Goal: Use online tool/utility: Utilize a website feature to perform a specific function

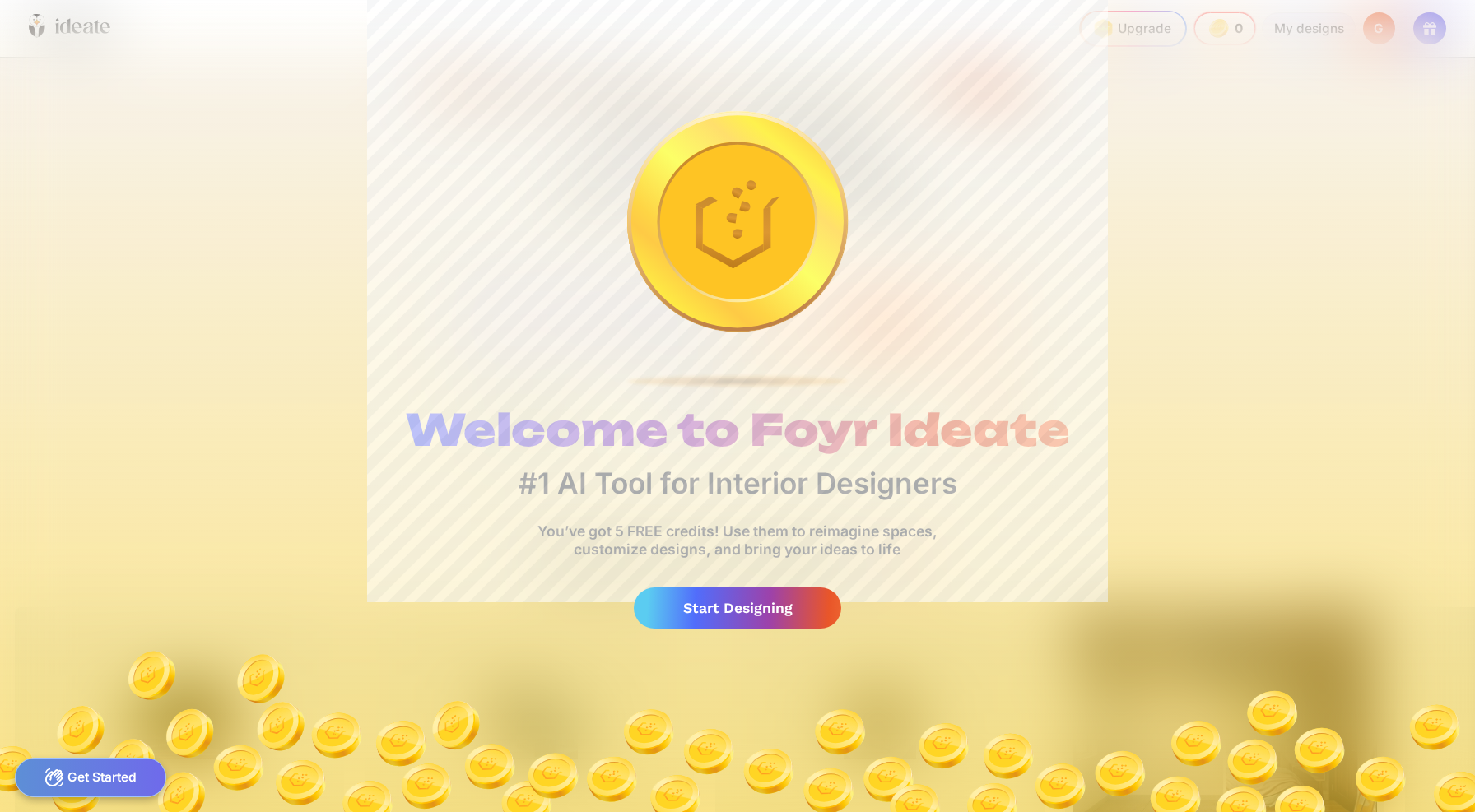
scroll to position [0, 64]
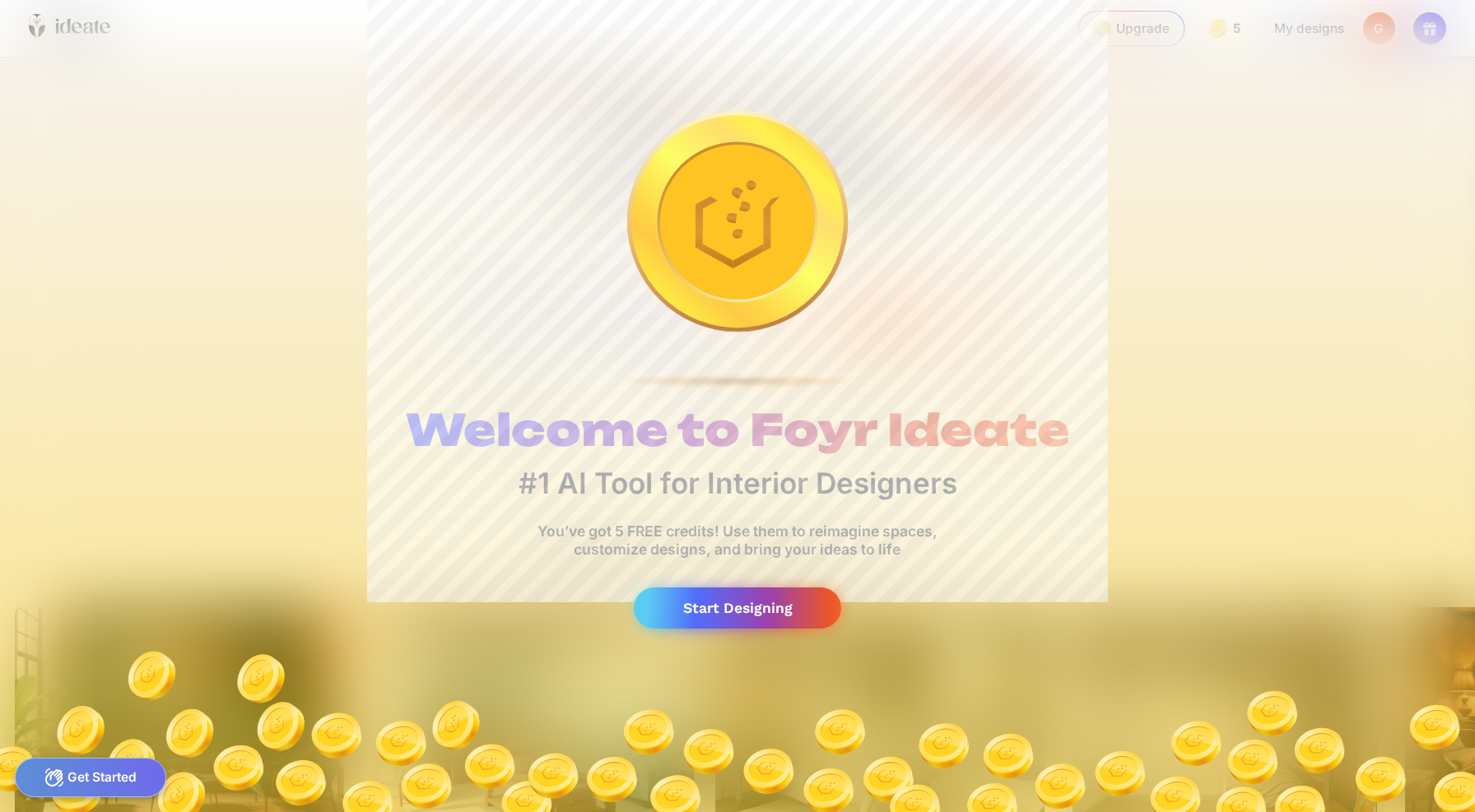
click at [769, 602] on div "Start Designing" at bounding box center [738, 609] width 208 height 42
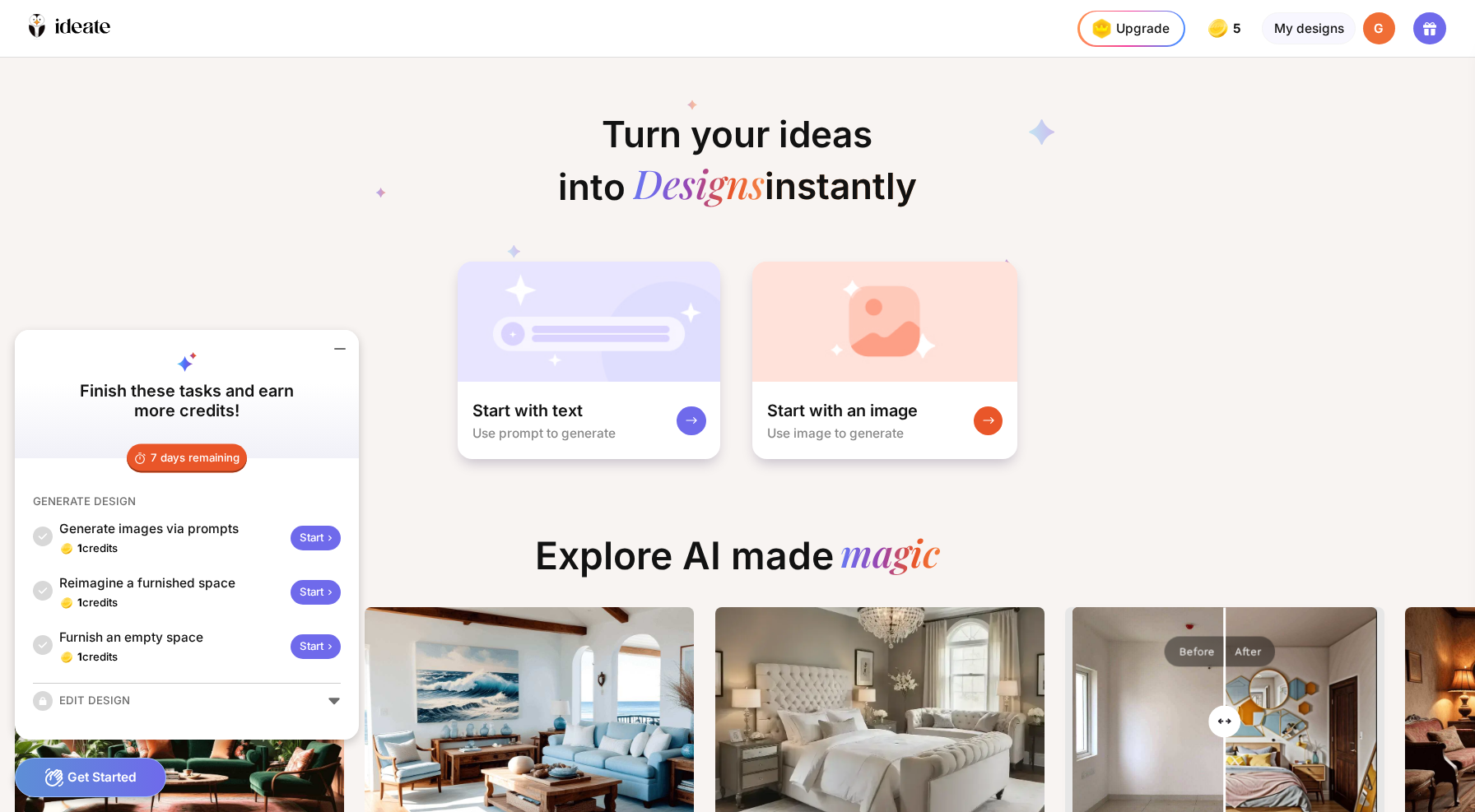
scroll to position [0, 69]
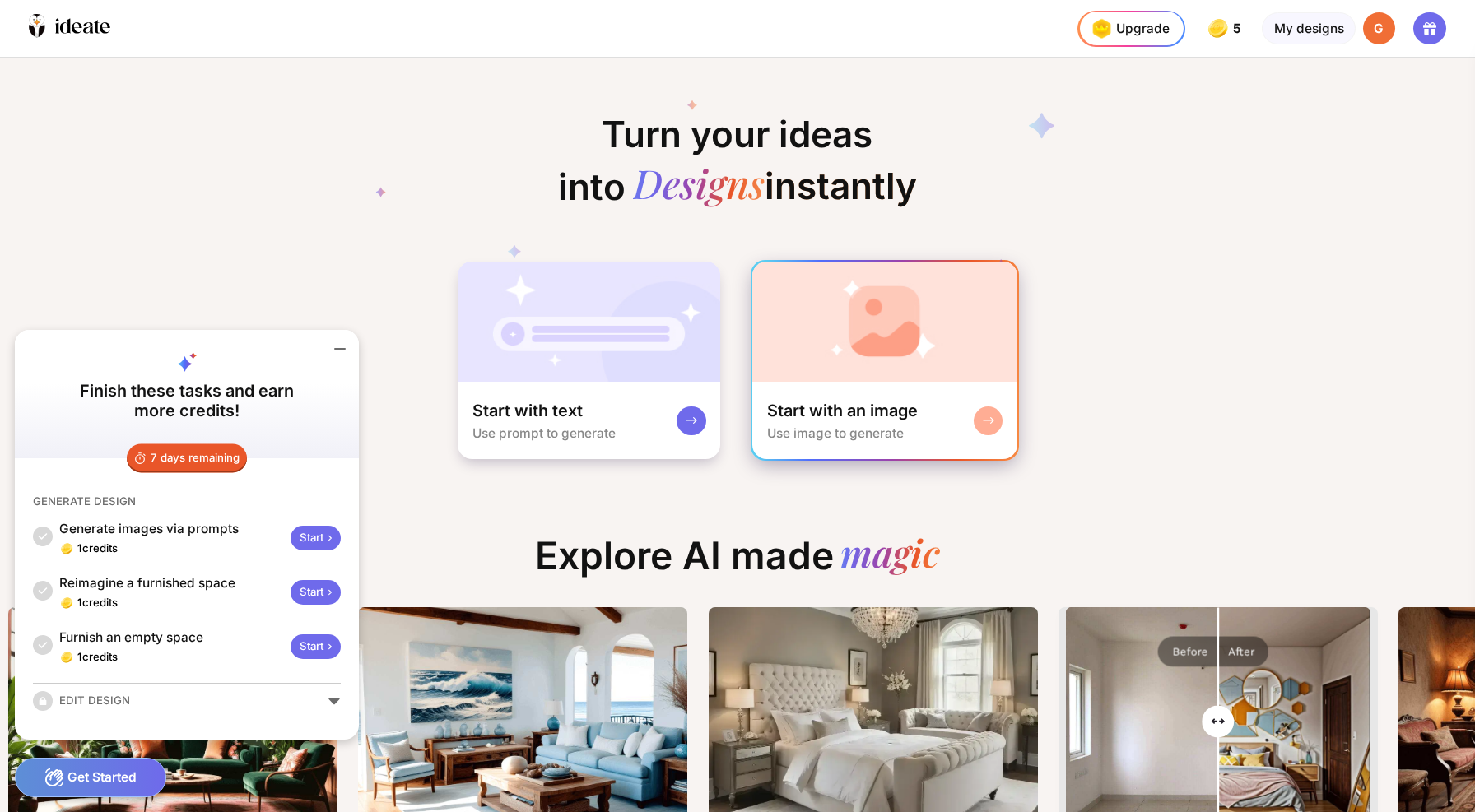
click at [982, 414] on rect at bounding box center [988, 420] width 13 height 13
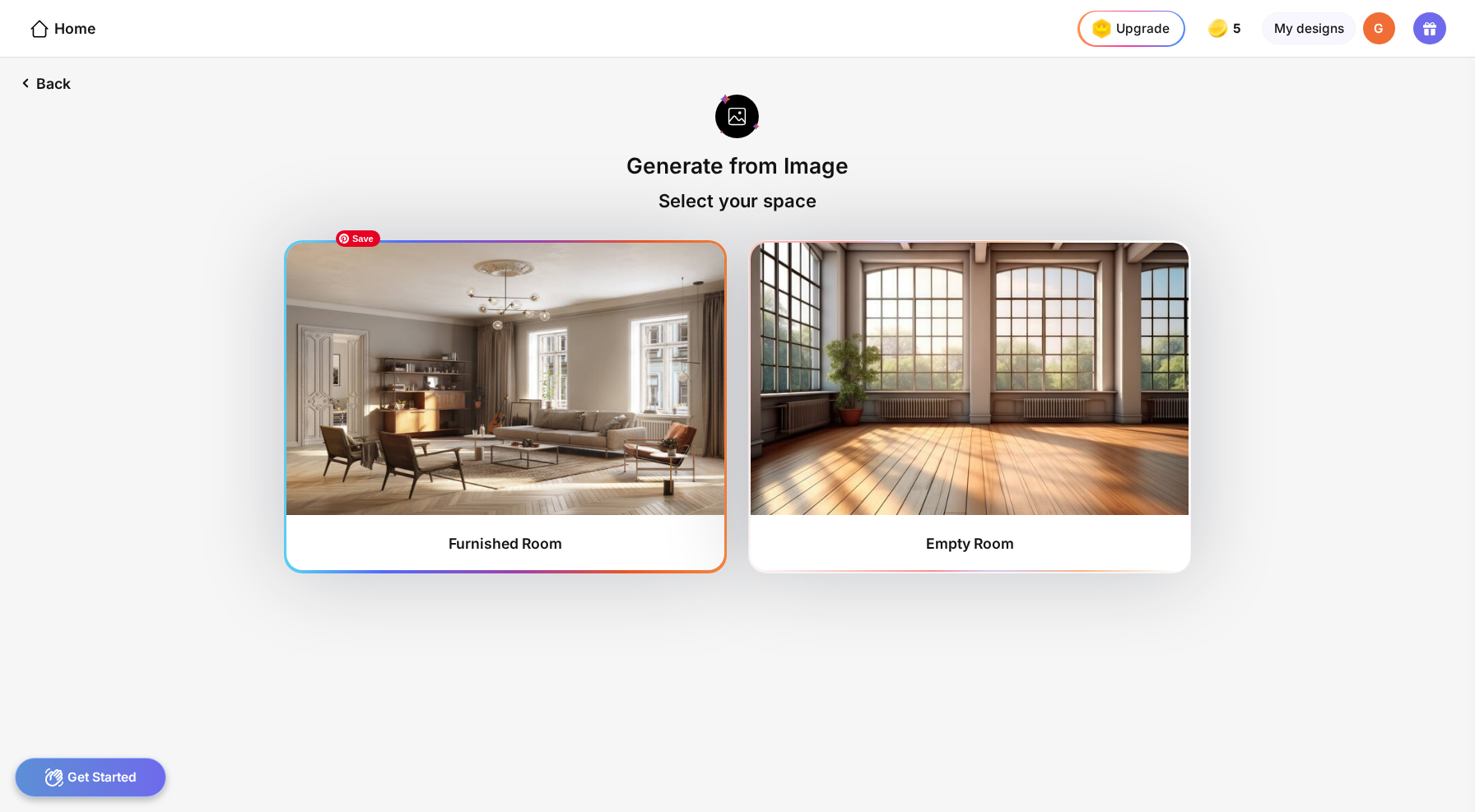
click at [473, 334] on img at bounding box center [505, 379] width 437 height 271
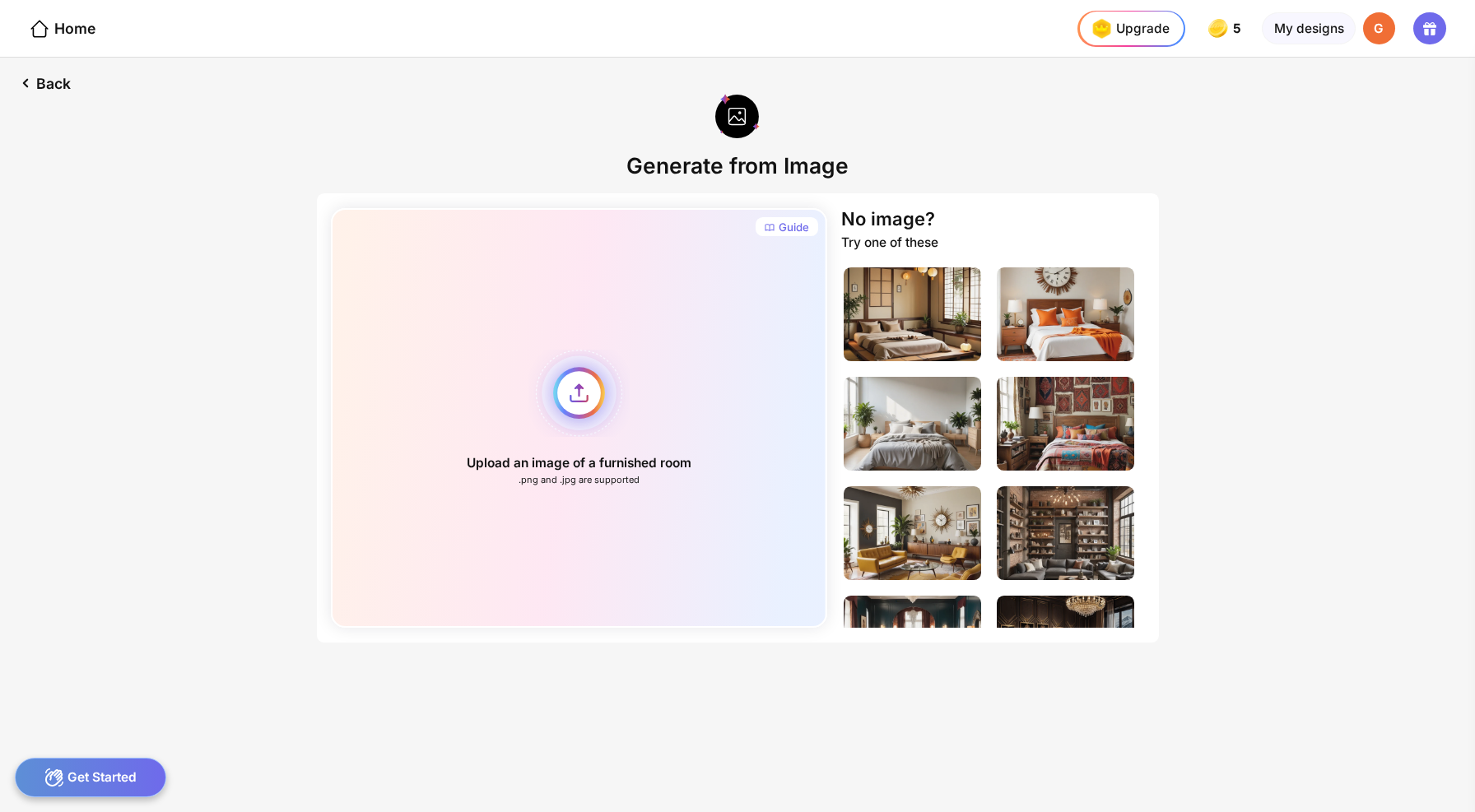
click at [584, 361] on div "Upload an image of a furnished room .png and .jpg are supported" at bounding box center [579, 418] width 496 height 420
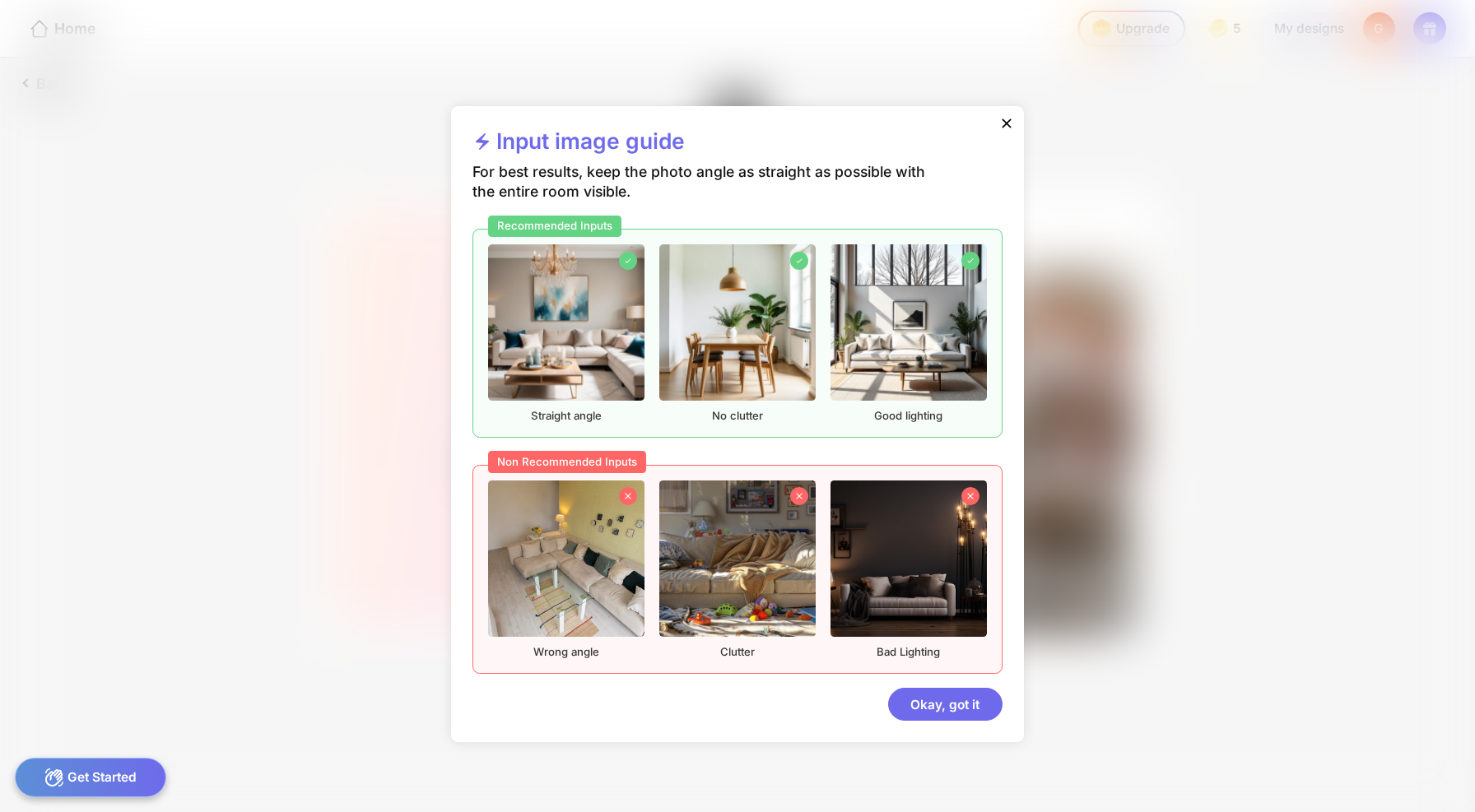
click at [999, 131] on icon at bounding box center [1006, 123] width 16 height 16
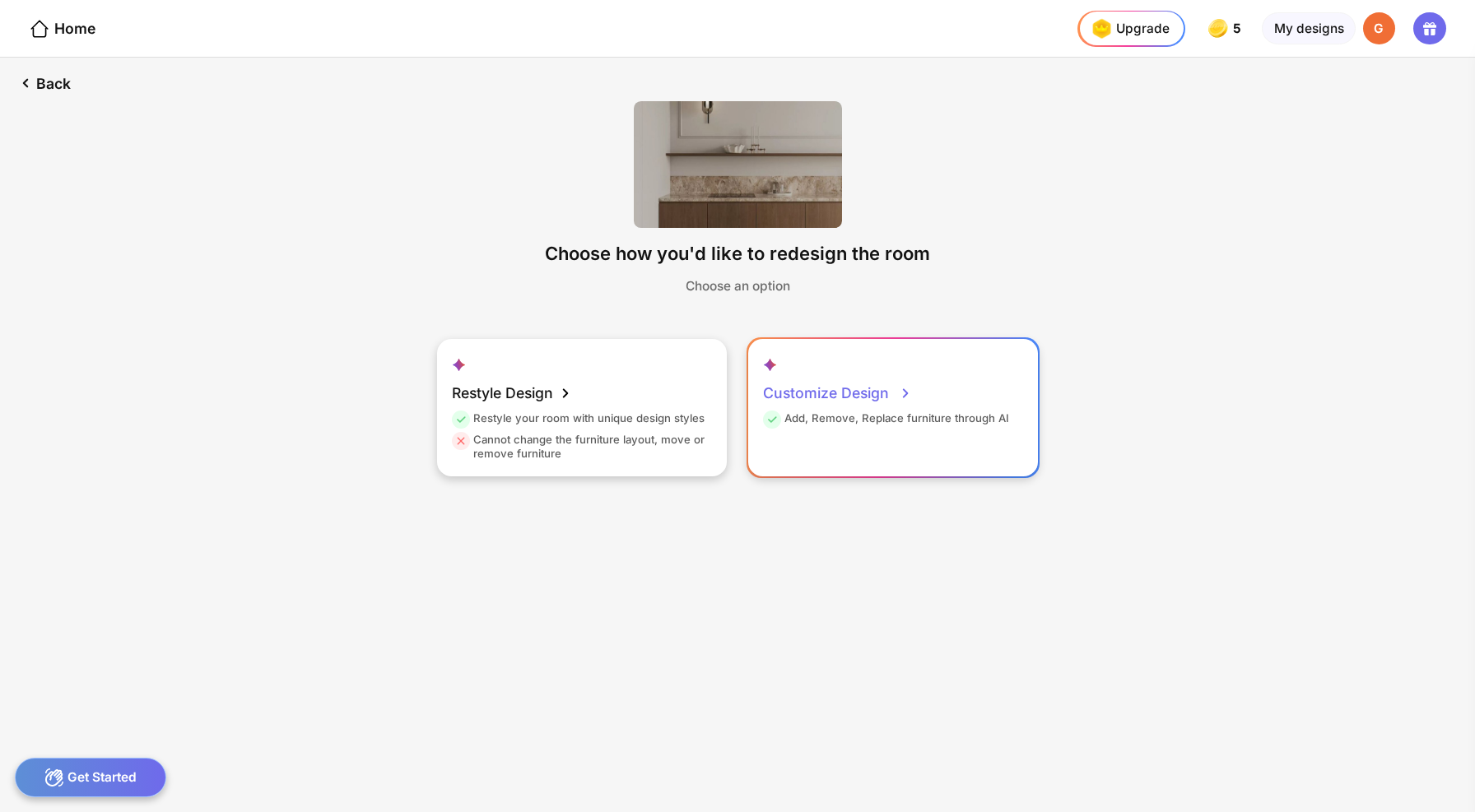
click at [865, 411] on div "Add, Remove, Replace furniture through AI" at bounding box center [886, 421] width 246 height 21
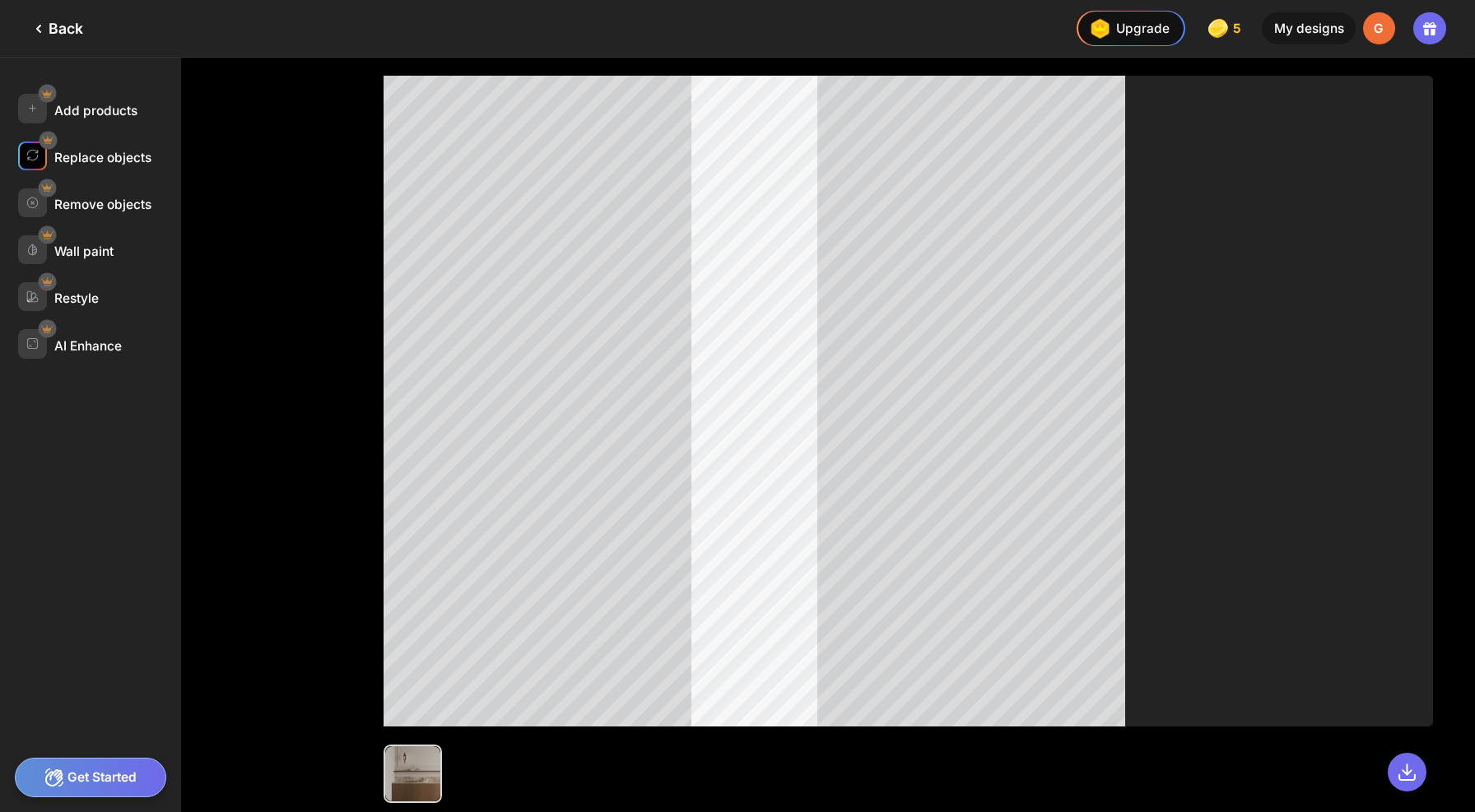
click at [88, 150] on div "Replace objects" at bounding box center [102, 158] width 97 height 15
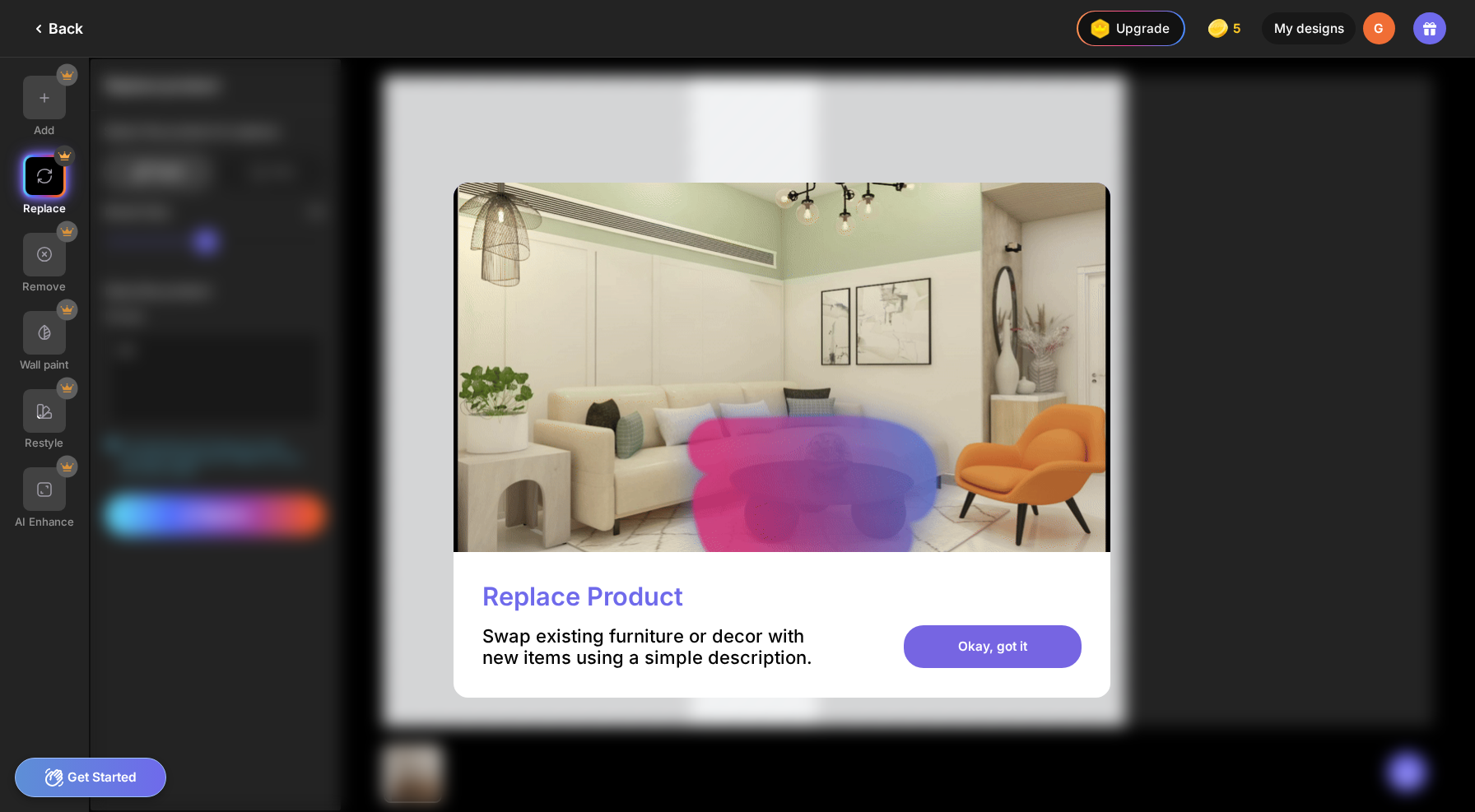
click at [928, 635] on div "Okay, got it" at bounding box center [992, 647] width 178 height 44
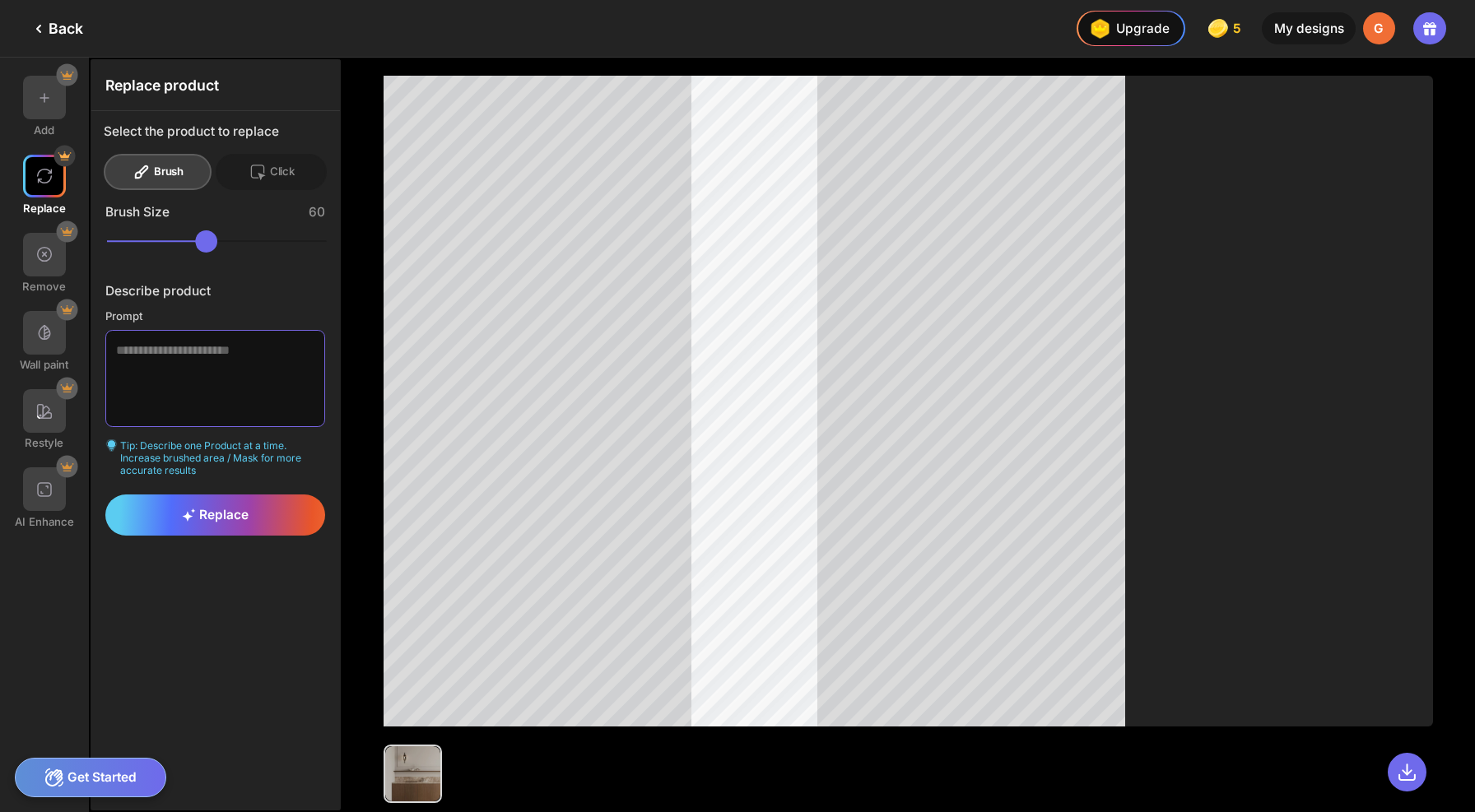
click at [215, 336] on textarea at bounding box center [215, 378] width 220 height 97
type textarea "*"
click at [275, 160] on div "Click" at bounding box center [271, 172] width 112 height 36
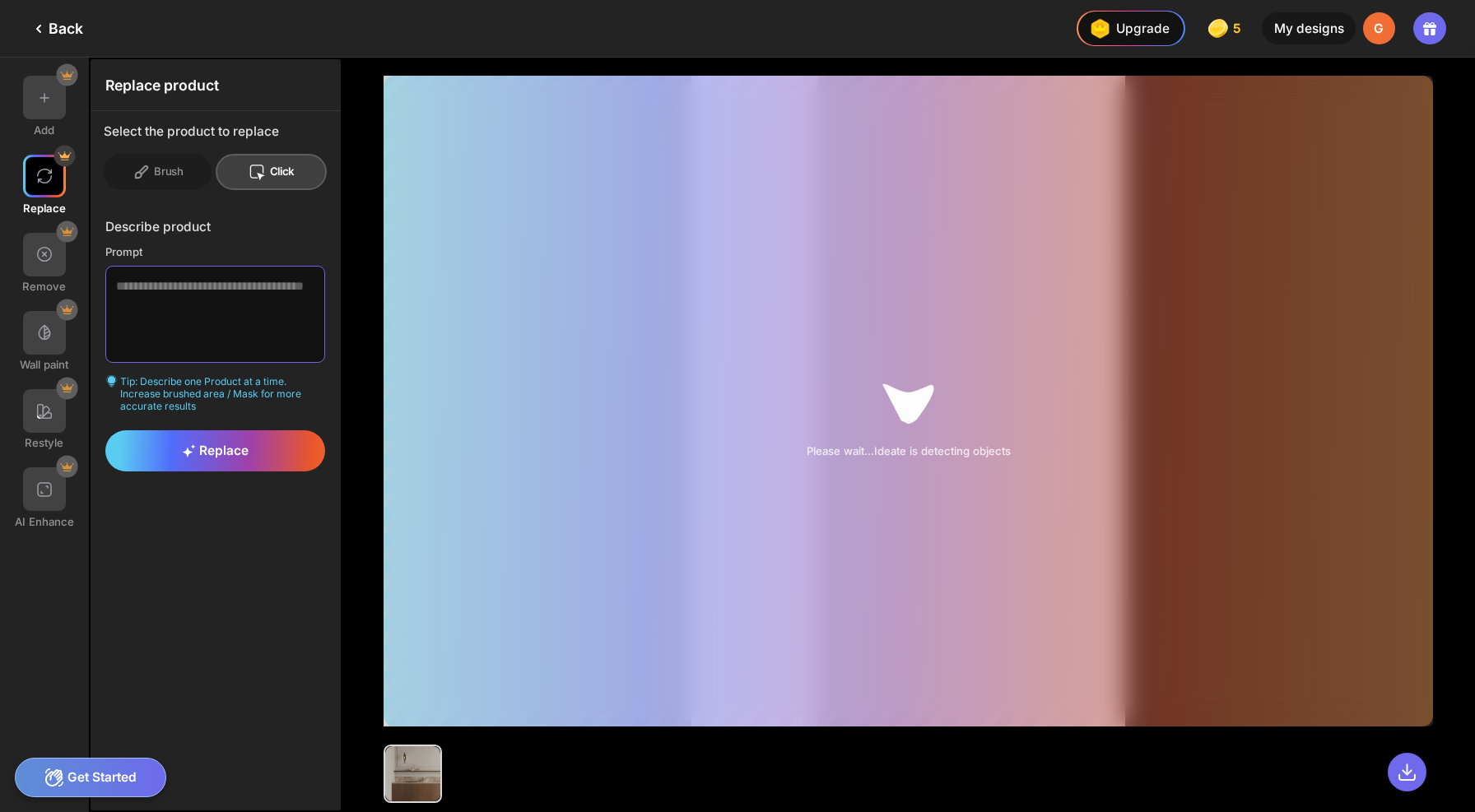
click at [172, 312] on textarea at bounding box center [215, 314] width 220 height 97
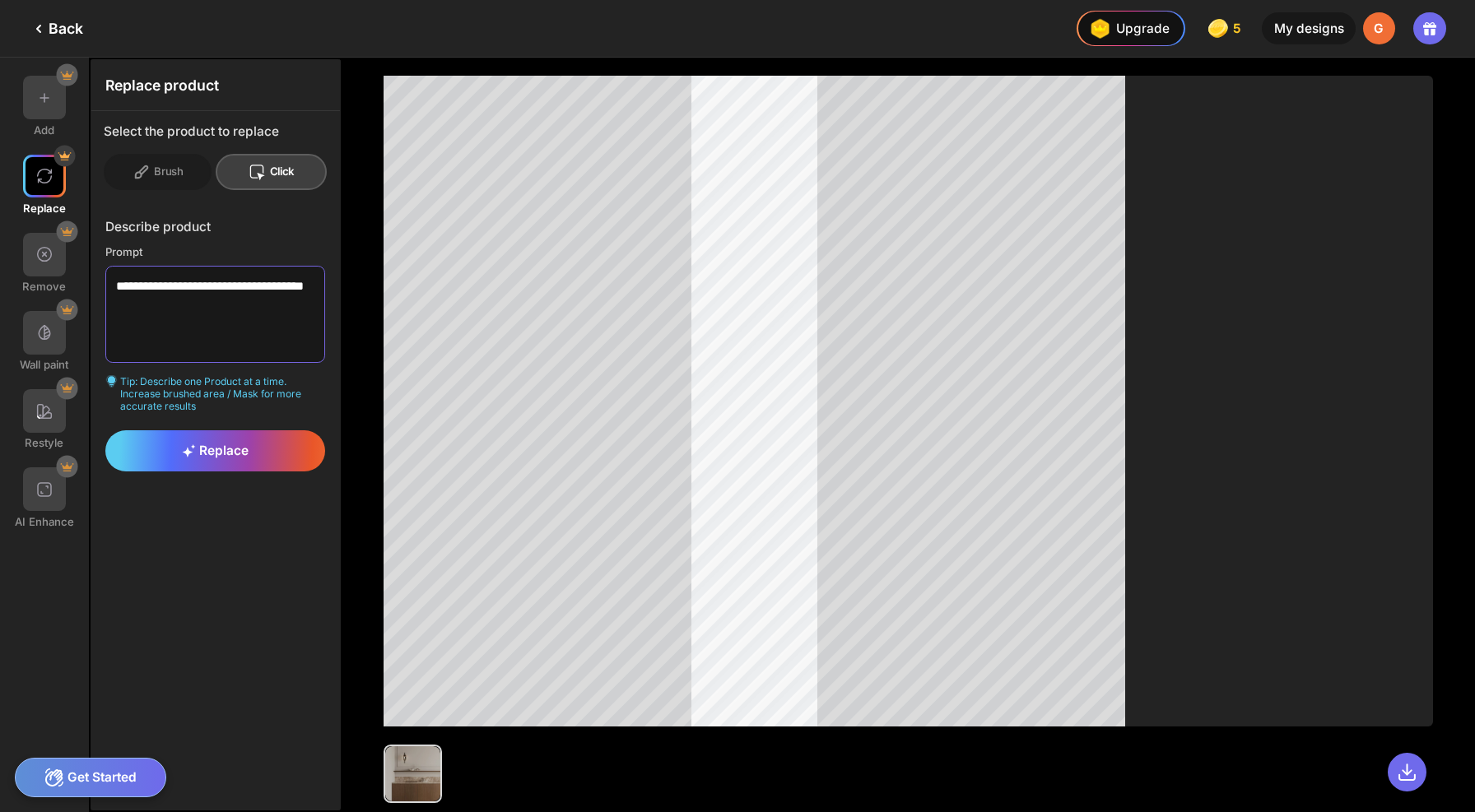
type textarea "**********"
click at [147, 156] on div "Brush" at bounding box center [158, 172] width 108 height 36
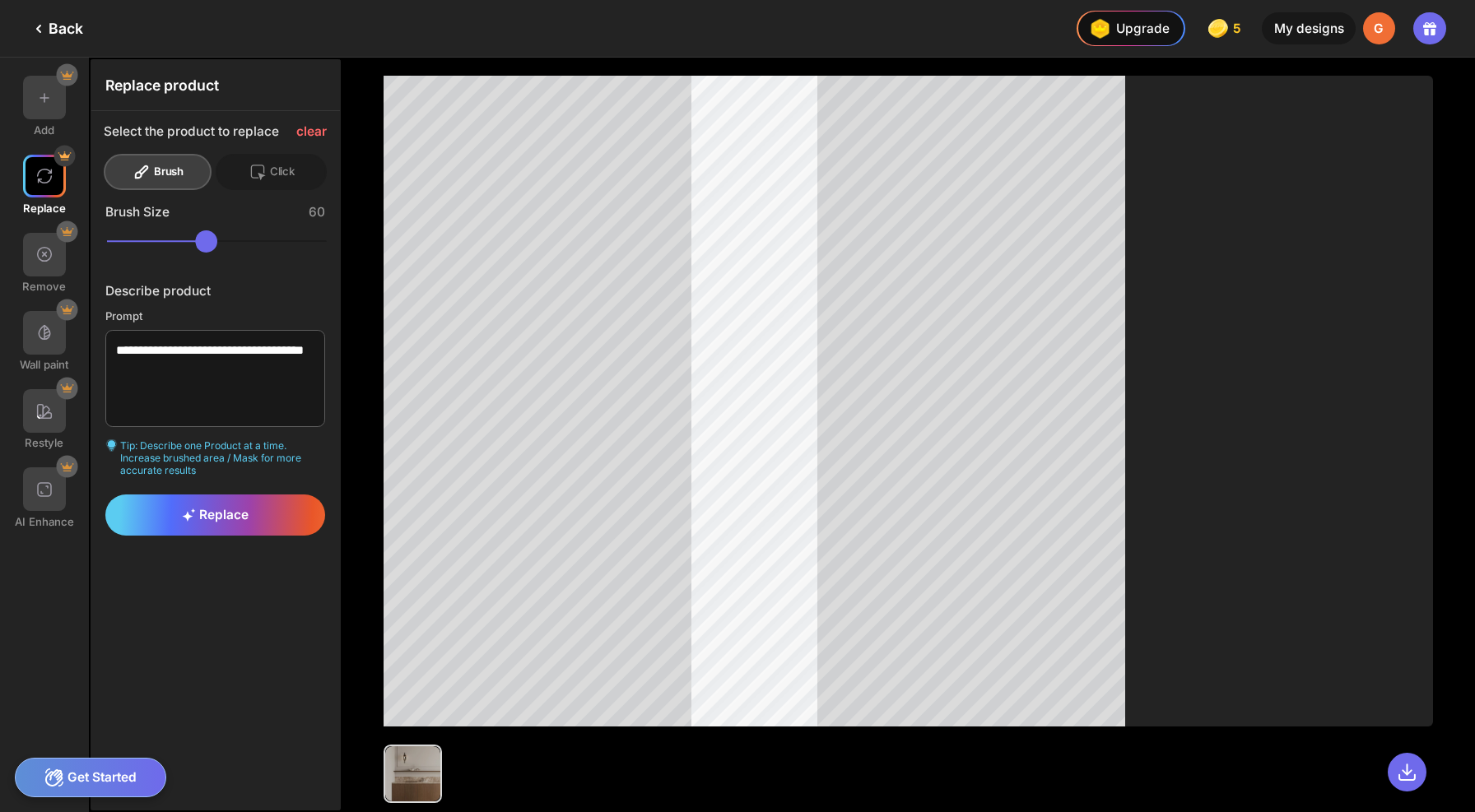
click at [1122, 442] on div at bounding box center [908, 401] width 1049 height 651
click at [204, 494] on div "Replace" at bounding box center [215, 515] width 220 height 41
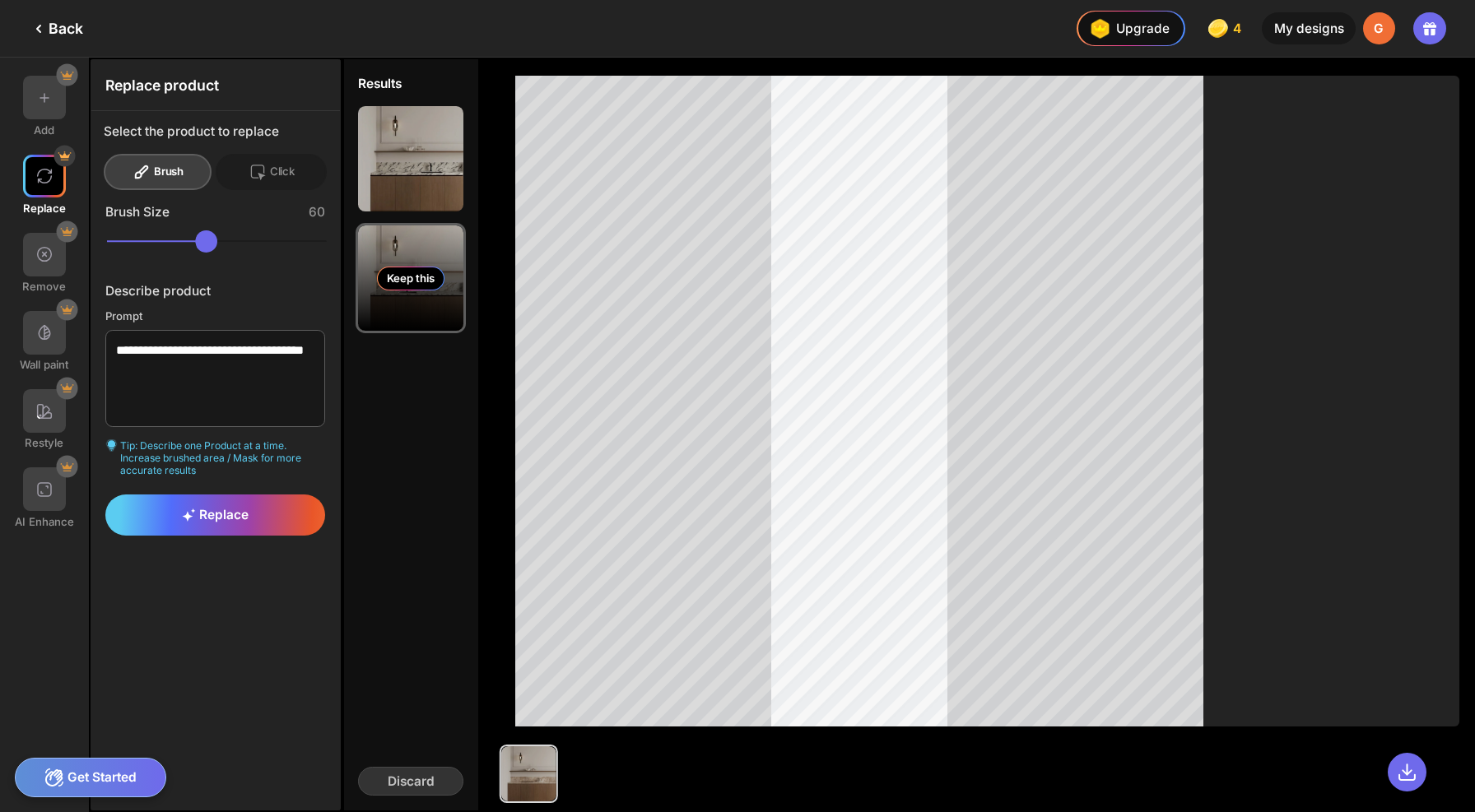
click at [358, 285] on div "Keep this" at bounding box center [410, 278] width 106 height 106
click at [1217, 754] on div at bounding box center [908, 765] width 1049 height 76
click at [27, 90] on div at bounding box center [45, 97] width 44 height 44
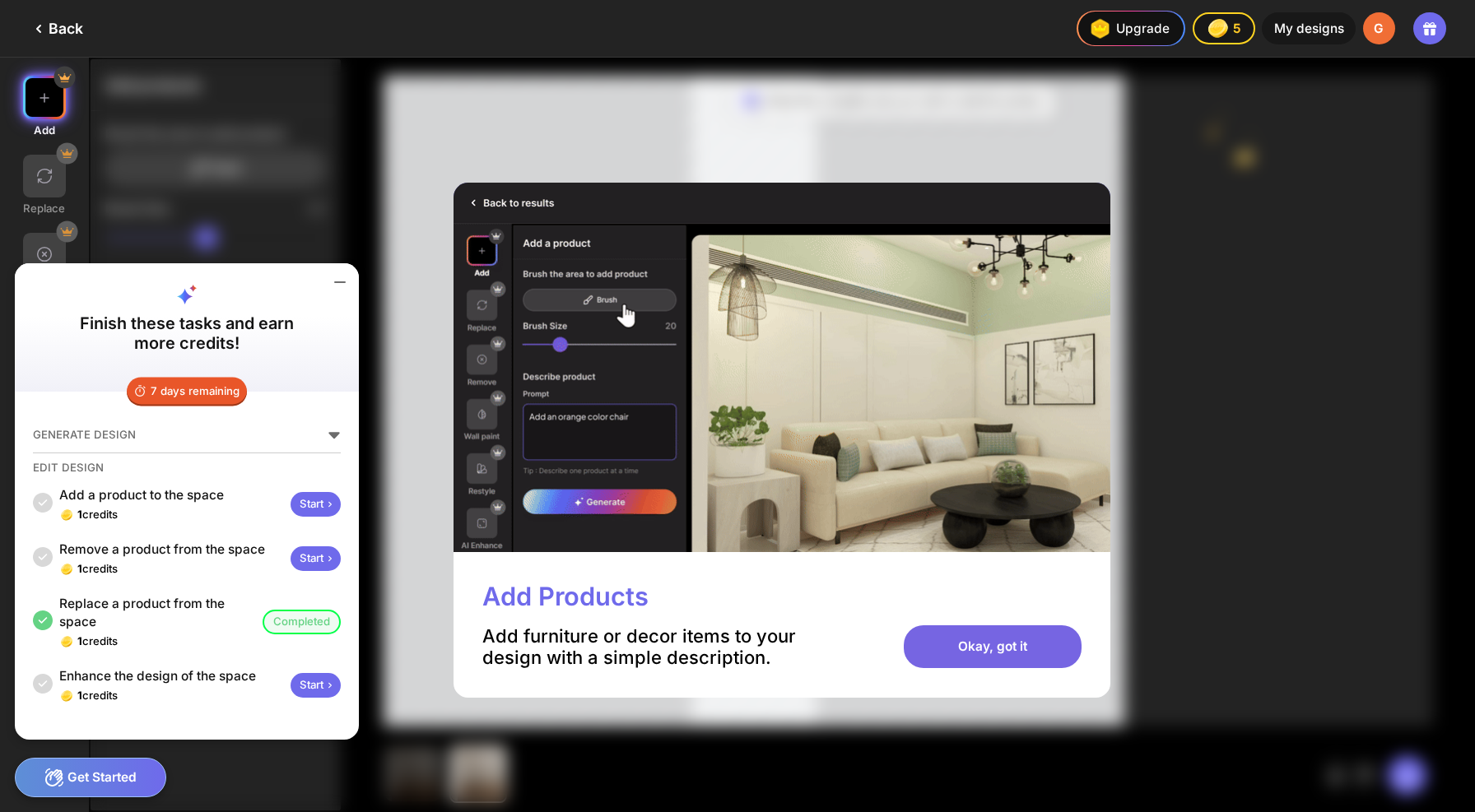
click at [947, 633] on div "Okay, got it" at bounding box center [992, 647] width 178 height 44
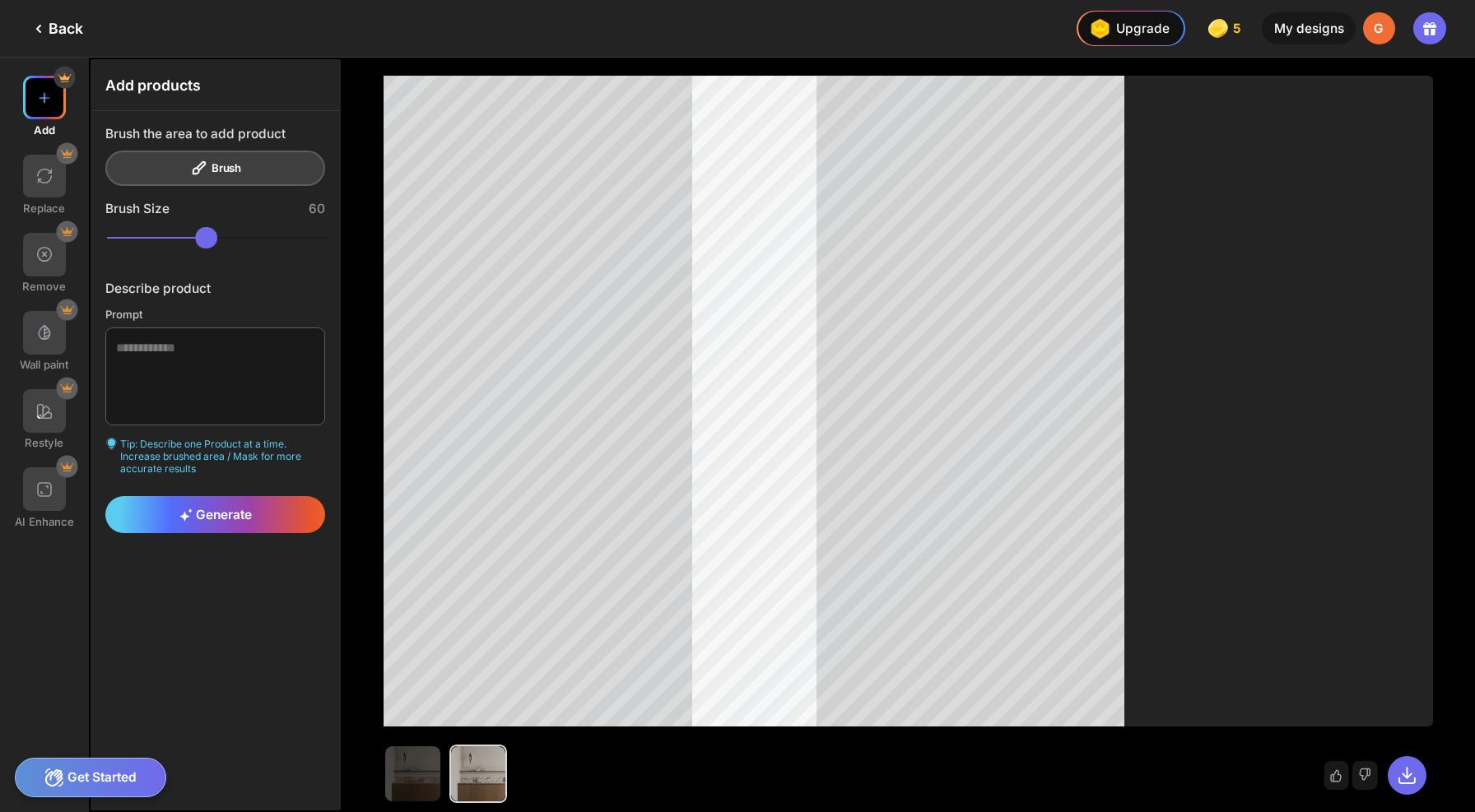
click at [39, 89] on img at bounding box center [44, 98] width 18 height 18
click at [45, 99] on div at bounding box center [45, 97] width 44 height 44
click at [167, 161] on div "Brush the area to add product Brush" at bounding box center [215, 156] width 220 height 61
click at [35, 90] on img at bounding box center [44, 98] width 18 height 18
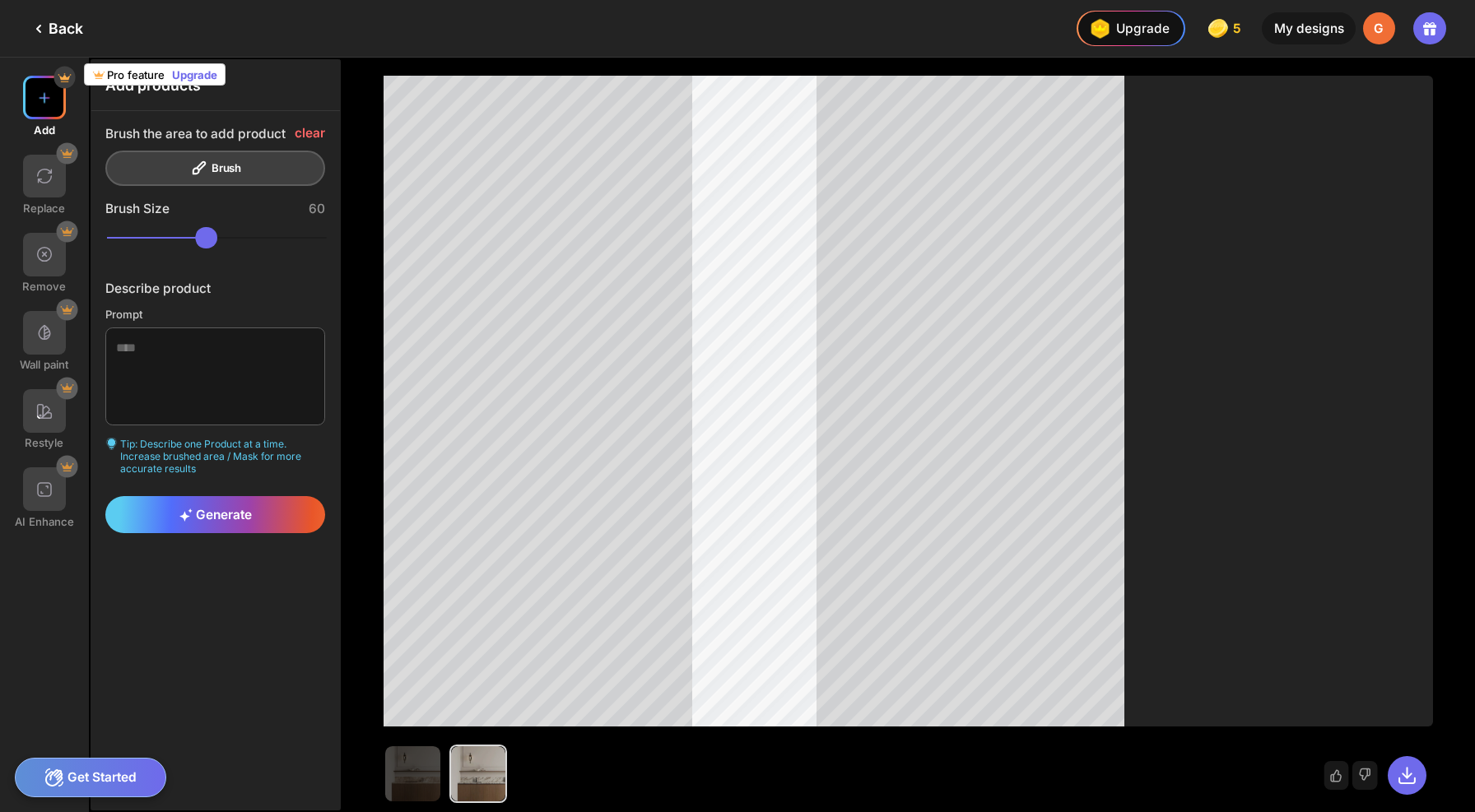
click at [45, 89] on img at bounding box center [44, 98] width 18 height 18
click at [39, 94] on img at bounding box center [44, 98] width 18 height 18
click at [45, 601] on div "Add Replace Remove Wall paint Restyle AI Enhance" at bounding box center [45, 434] width 89 height 754
click at [49, 30] on div "Back" at bounding box center [56, 28] width 54 height 20
